Goal: Find specific page/section: Find specific page/section

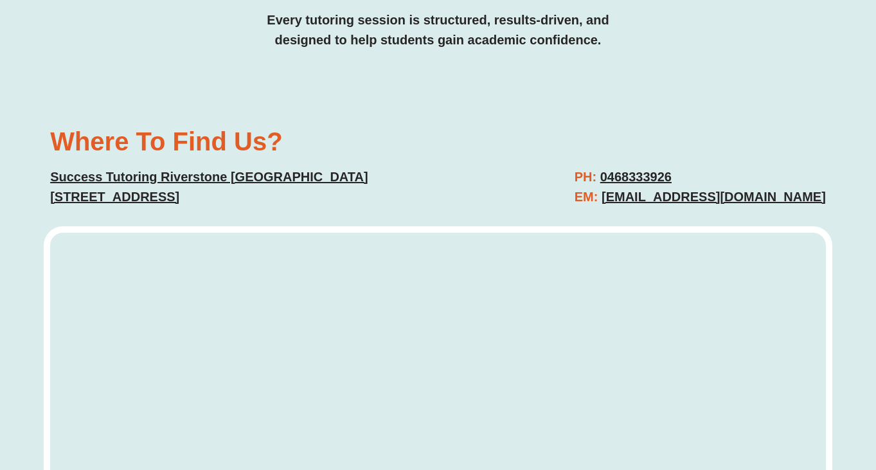
scroll to position [4086, 0]
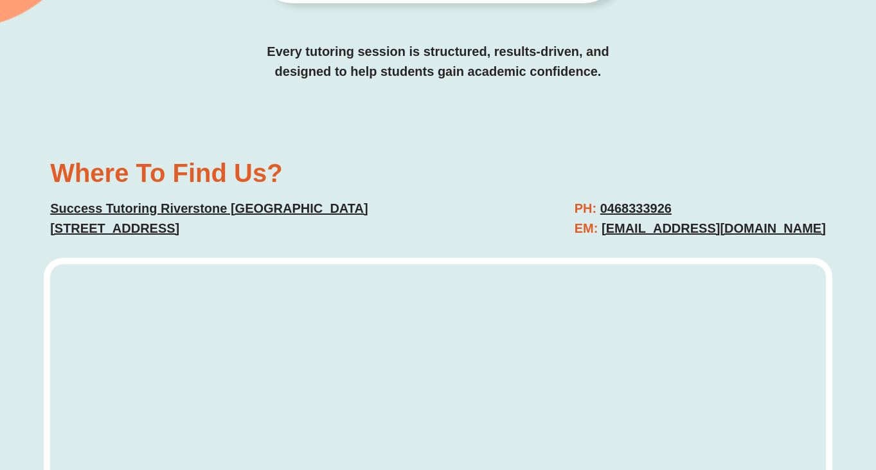
drag, startPoint x: 303, startPoint y: 162, endPoint x: 35, endPoint y: 157, distance: 267.4
click at [35, 158] on div "Where To Find Us? Success [GEOGRAPHIC_DATA] [STREET_ADDRESS] PH: 0468333926 EM:…" at bounding box center [438, 411] width 876 height 595
copy u "[STREET_ADDRESS]"
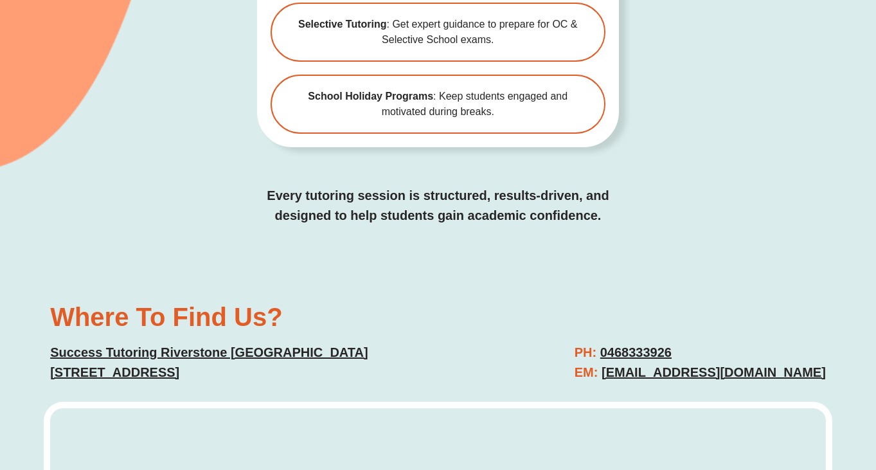
scroll to position [3819, 0]
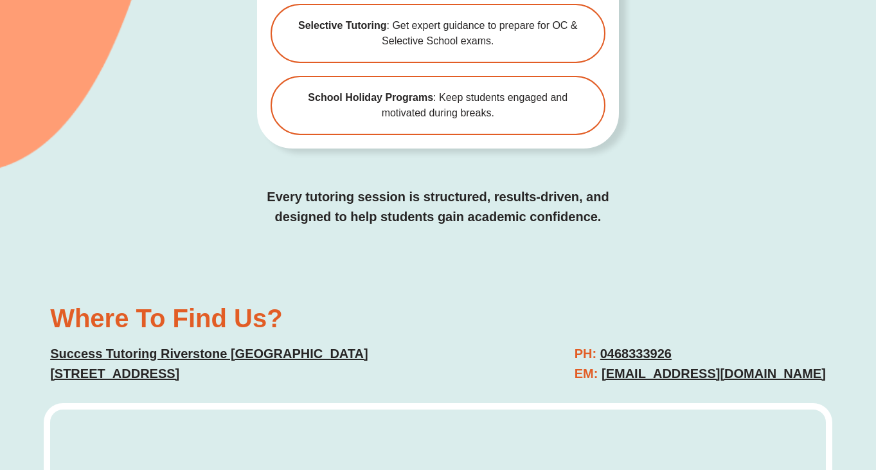
drag, startPoint x: 307, startPoint y: 333, endPoint x: 53, endPoint y: 318, distance: 254.3
click at [52, 344] on p "Success Tutoring Riverstone NSW 43 Garfield Road East, Riverstone, 2765" at bounding box center [237, 364] width 375 height 40
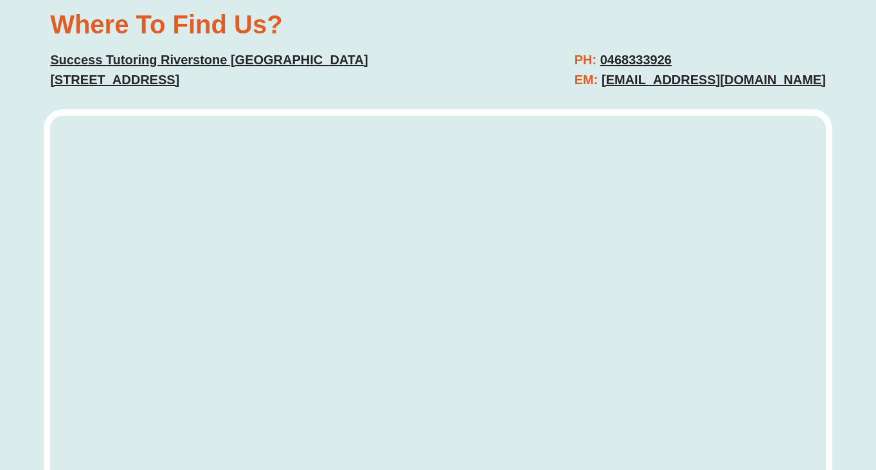
scroll to position [3636, 0]
